Goal: Check status: Check status

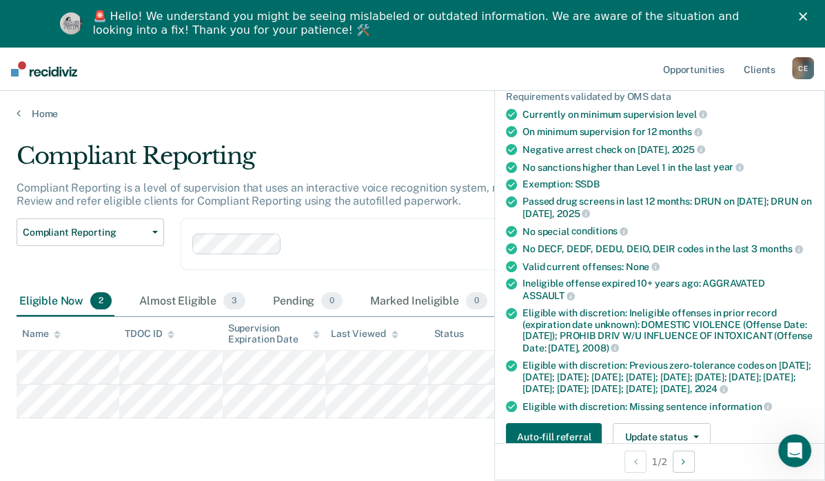
scroll to position [138, 0]
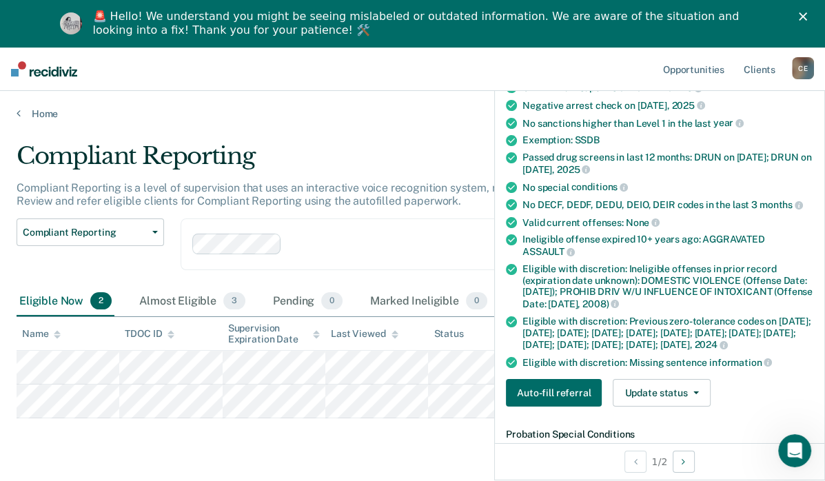
click at [410, 156] on div "Compliant Reporting" at bounding box center [388, 161] width 742 height 39
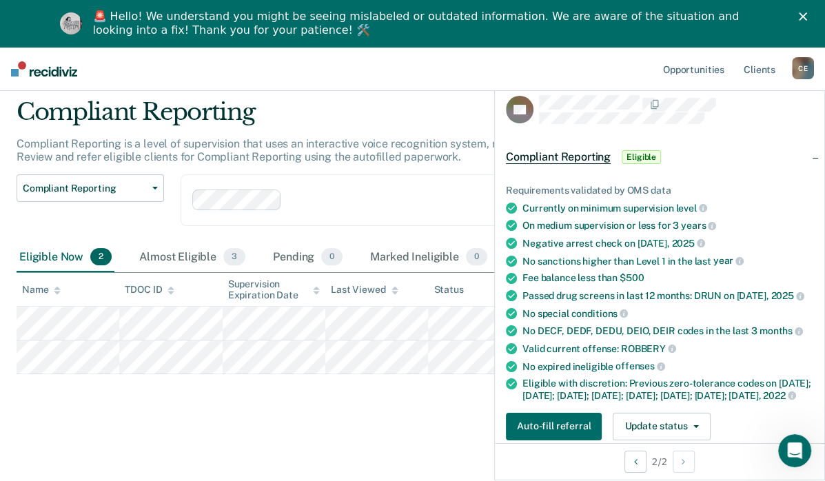
scroll to position [47, 0]
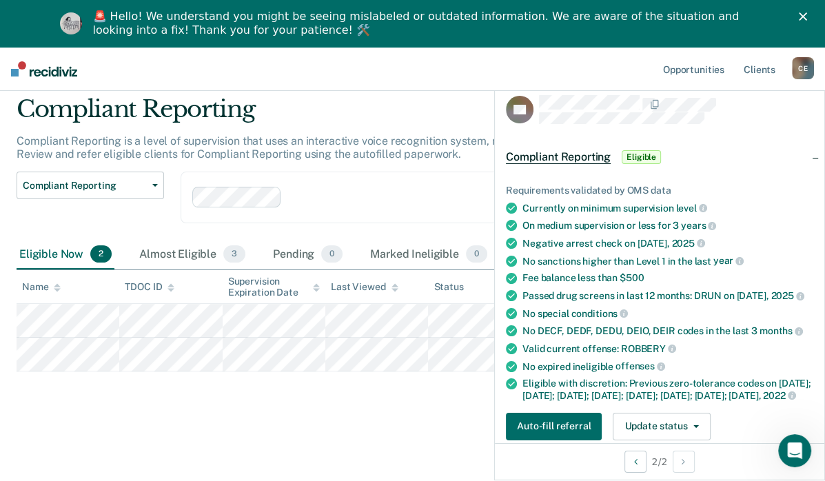
click at [464, 116] on div "Compliant Reporting" at bounding box center [388, 114] width 742 height 39
